Goal: Find specific page/section: Find specific page/section

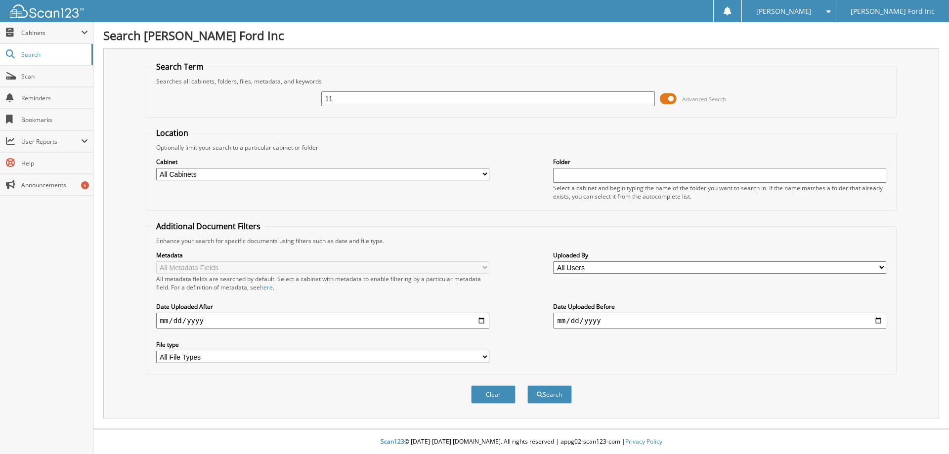
type input "1"
type input "721146"
click at [528, 386] on button "Search" at bounding box center [550, 395] width 45 height 18
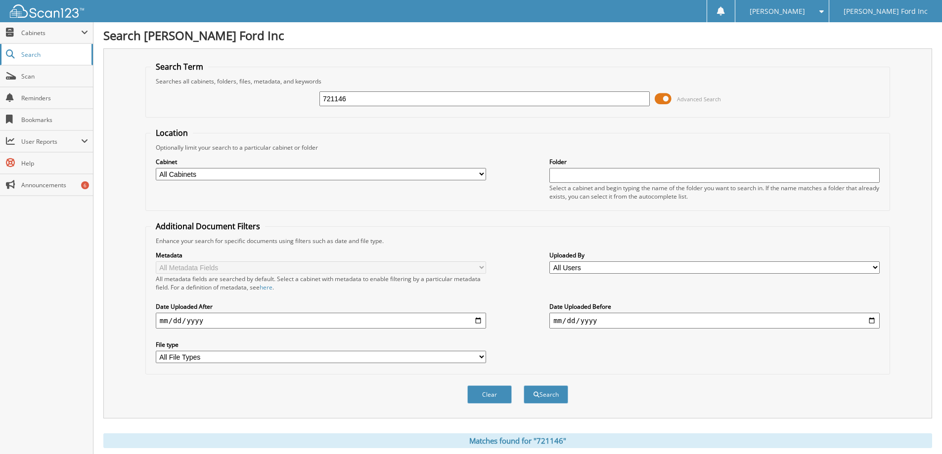
click at [36, 59] on link "Search" at bounding box center [46, 54] width 93 height 21
click at [53, 31] on span "Cabinets" at bounding box center [51, 33] width 60 height 8
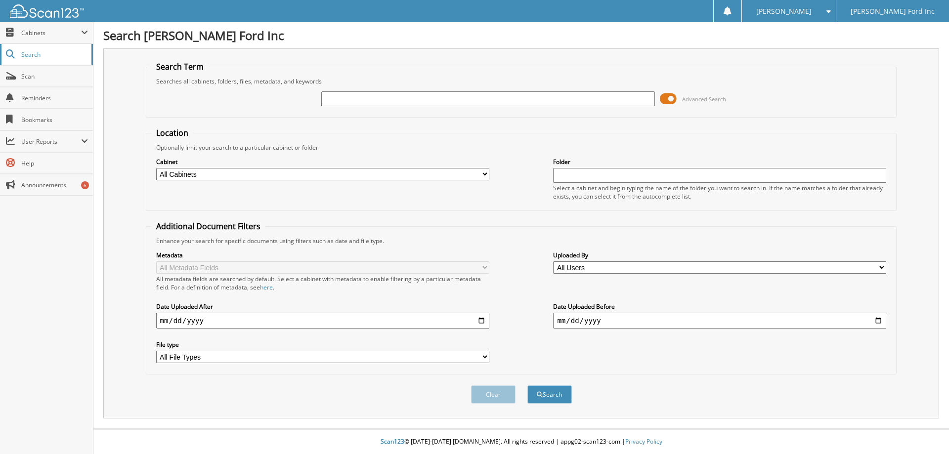
click at [54, 55] on span "Search" at bounding box center [53, 54] width 65 height 8
click at [336, 98] on input "text" at bounding box center [487, 98] width 333 height 15
type input "721146"
click at [528, 386] on button "Search" at bounding box center [550, 395] width 45 height 18
